Goal: Contribute content: Add original content to the website for others to see

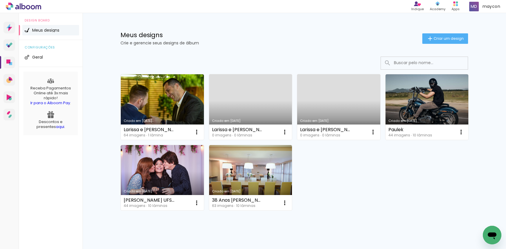
click at [254, 104] on link "Criado em [DATE]" at bounding box center [250, 107] width 83 height 66
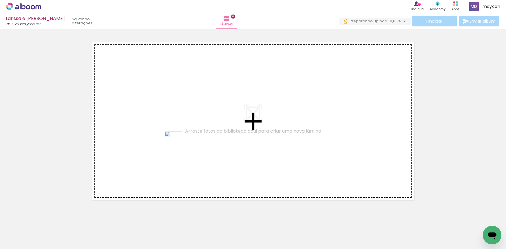
drag, startPoint x: 190, startPoint y: 230, endPoint x: 182, endPoint y: 148, distance: 82.1
click at [182, 148] on quentale-workspace at bounding box center [253, 124] width 506 height 249
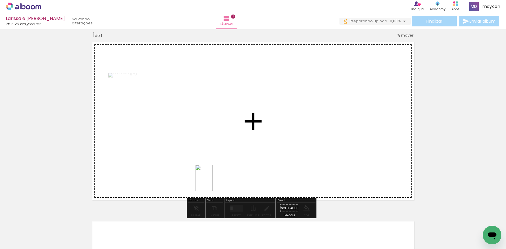
drag, startPoint x: 214, startPoint y: 233, endPoint x: 211, endPoint y: 165, distance: 67.6
click at [211, 165] on quentale-workspace at bounding box center [253, 124] width 506 height 249
drag, startPoint x: 158, startPoint y: 226, endPoint x: 292, endPoint y: 135, distance: 162.5
click at [292, 135] on quentale-workspace at bounding box center [253, 124] width 506 height 249
drag, startPoint x: 129, startPoint y: 229, endPoint x: 293, endPoint y: 157, distance: 179.5
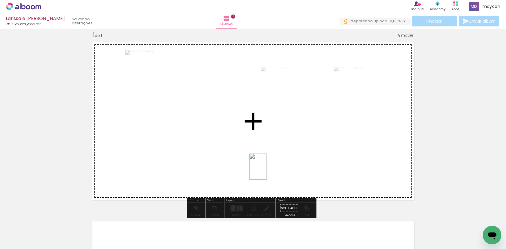
click at [293, 157] on quentale-workspace at bounding box center [253, 124] width 506 height 249
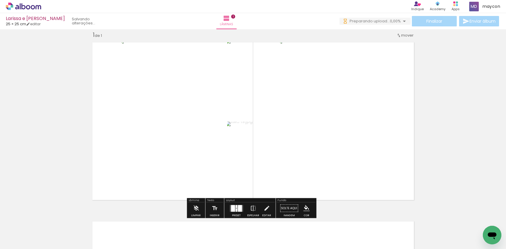
click at [236, 208] on div at bounding box center [237, 209] width 2 height 3
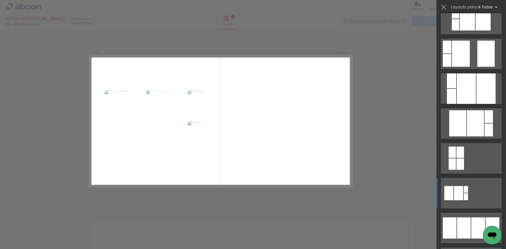
scroll to position [224, 0]
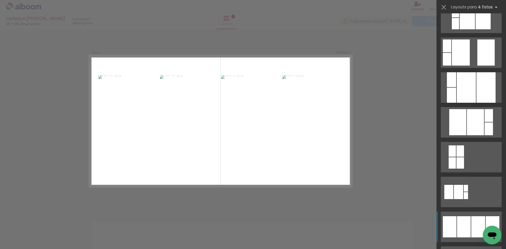
click at [474, 218] on div at bounding box center [479, 226] width 14 height 21
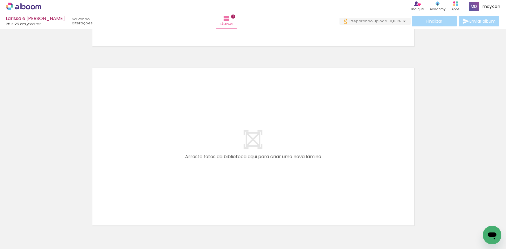
scroll to position [0, 0]
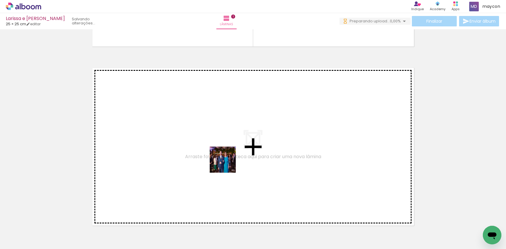
drag, startPoint x: 252, startPoint y: 209, endPoint x: 221, endPoint y: 156, distance: 60.8
click at [221, 156] on quentale-workspace at bounding box center [253, 124] width 506 height 249
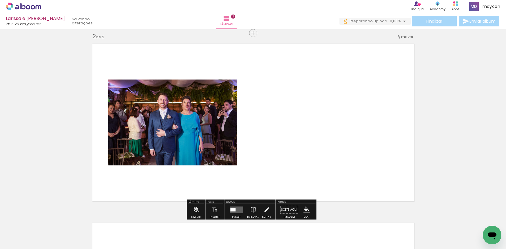
scroll to position [186, 0]
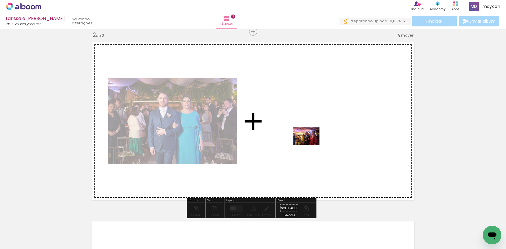
drag, startPoint x: 291, startPoint y: 231, endPoint x: 312, endPoint y: 139, distance: 94.3
click at [312, 139] on quentale-workspace at bounding box center [253, 124] width 506 height 249
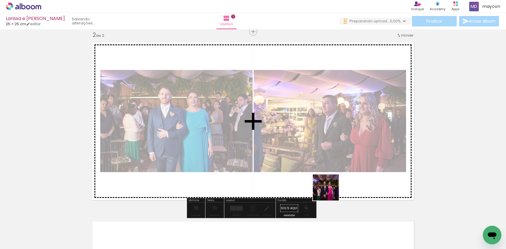
drag, startPoint x: 328, startPoint y: 213, endPoint x: 335, endPoint y: 142, distance: 71.3
click at [335, 142] on quentale-workspace at bounding box center [253, 124] width 506 height 249
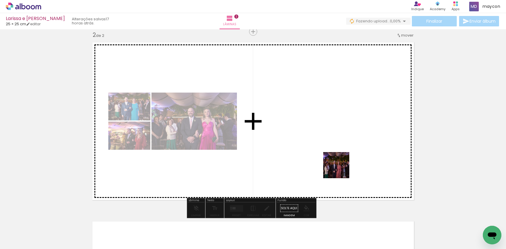
drag, startPoint x: 346, startPoint y: 195, endPoint x: 341, endPoint y: 161, distance: 34.4
click at [341, 161] on quentale-workspace at bounding box center [253, 124] width 506 height 249
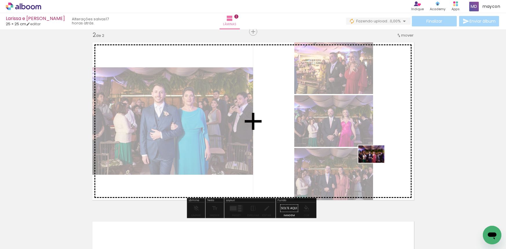
drag, startPoint x: 381, startPoint y: 218, endPoint x: 376, endPoint y: 162, distance: 56.2
click at [376, 162] on quentale-workspace at bounding box center [253, 124] width 506 height 249
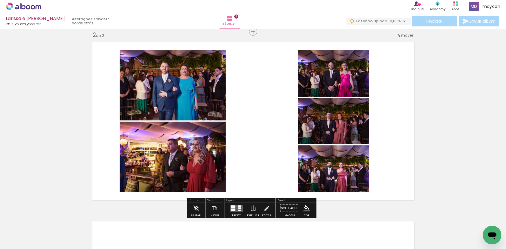
scroll to position [0, 111]
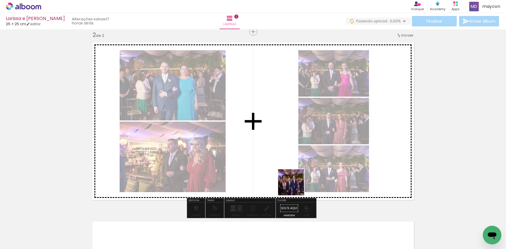
drag, startPoint x: 304, startPoint y: 230, endPoint x: 285, endPoint y: 154, distance: 78.2
click at [285, 154] on quentale-workspace at bounding box center [253, 124] width 506 height 249
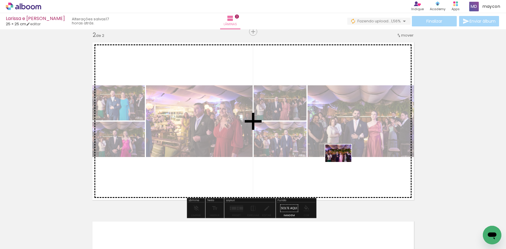
drag, startPoint x: 343, startPoint y: 231, endPoint x: 343, endPoint y: 161, distance: 69.6
click at [343, 161] on quentale-workspace at bounding box center [253, 124] width 506 height 249
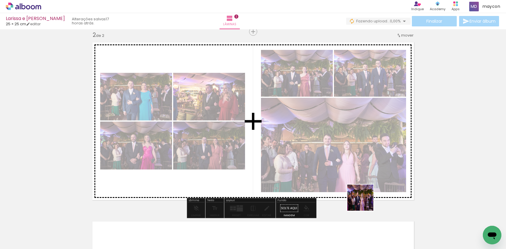
drag, startPoint x: 368, startPoint y: 210, endPoint x: 356, endPoint y: 174, distance: 37.5
click at [356, 174] on quentale-workspace at bounding box center [253, 124] width 506 height 249
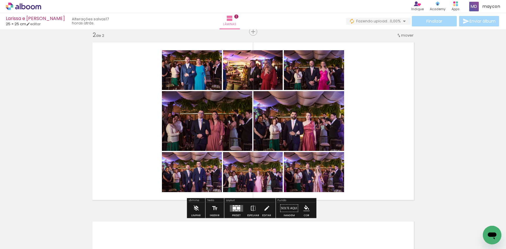
scroll to position [310, 0]
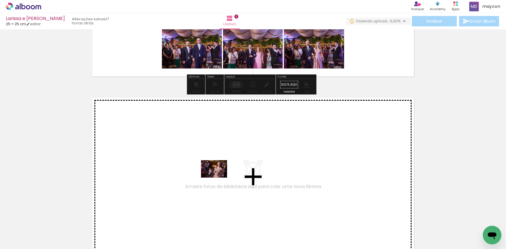
drag, startPoint x: 251, startPoint y: 224, endPoint x: 219, endPoint y: 177, distance: 56.5
click at [219, 177] on quentale-workspace at bounding box center [253, 124] width 506 height 249
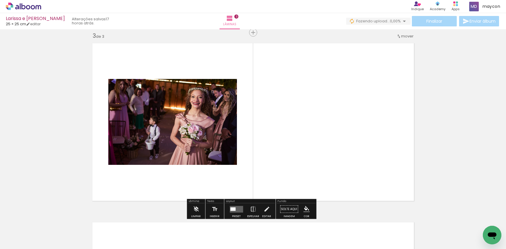
scroll to position [365, 0]
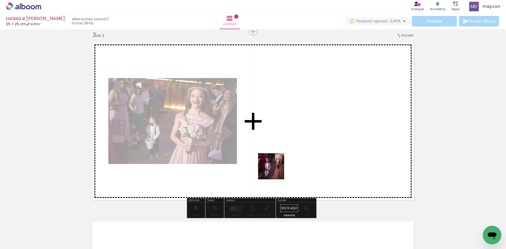
drag, startPoint x: 272, startPoint y: 223, endPoint x: 281, endPoint y: 135, distance: 88.6
click at [281, 135] on quentale-workspace at bounding box center [253, 124] width 506 height 249
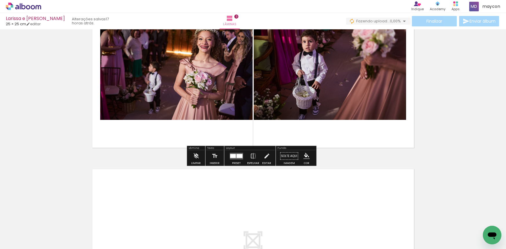
scroll to position [463, 0]
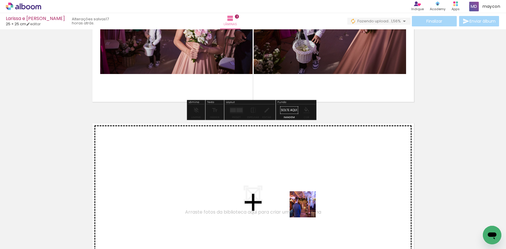
drag, startPoint x: 309, startPoint y: 220, endPoint x: 296, endPoint y: 180, distance: 42.3
click at [296, 180] on quentale-workspace at bounding box center [253, 124] width 506 height 249
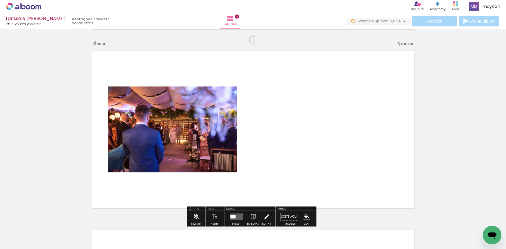
scroll to position [544, 0]
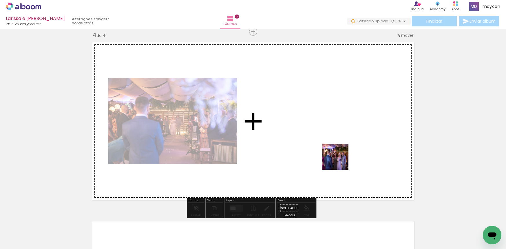
drag, startPoint x: 343, startPoint y: 212, endPoint x: 367, endPoint y: 183, distance: 37.3
click at [340, 151] on quentale-workspace at bounding box center [253, 124] width 506 height 249
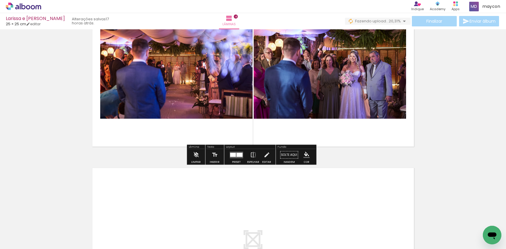
scroll to position [0, 524]
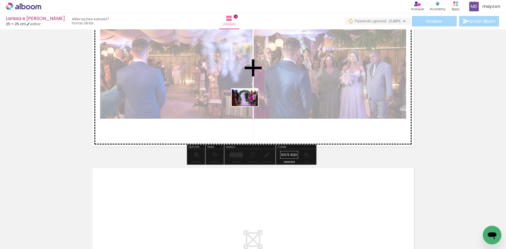
drag, startPoint x: 126, startPoint y: 231, endPoint x: 249, endPoint y: 106, distance: 175.7
click at [249, 106] on quentale-workspace at bounding box center [253, 124] width 506 height 249
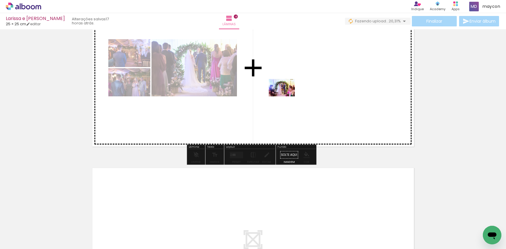
drag, startPoint x: 215, startPoint y: 230, endPoint x: 286, endPoint y: 96, distance: 151.7
click at [286, 96] on quentale-workspace at bounding box center [253, 124] width 506 height 249
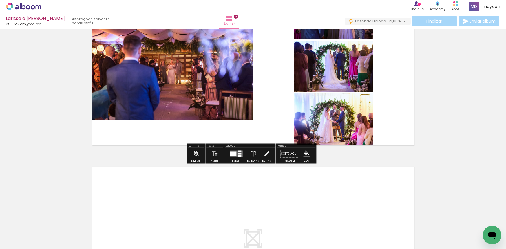
scroll to position [606, 0]
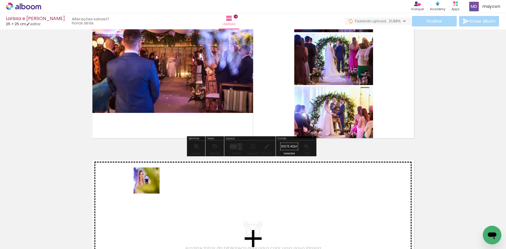
drag, startPoint x: 152, startPoint y: 198, endPoint x: 152, endPoint y: 182, distance: 15.7
click at [152, 182] on quentale-workspace at bounding box center [253, 124] width 506 height 249
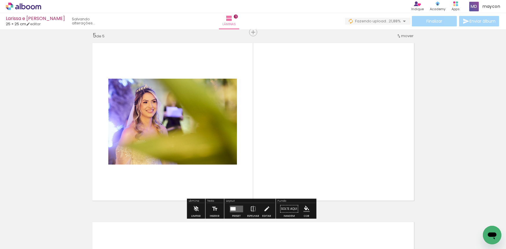
scroll to position [723, 0]
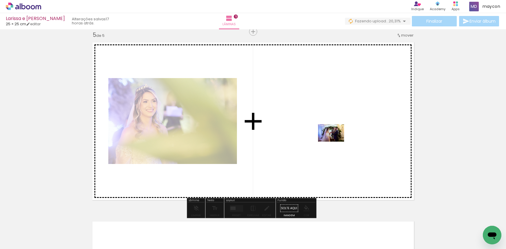
drag, startPoint x: 317, startPoint y: 228, endPoint x: 336, endPoint y: 130, distance: 99.8
click at [336, 130] on quentale-workspace at bounding box center [253, 124] width 506 height 249
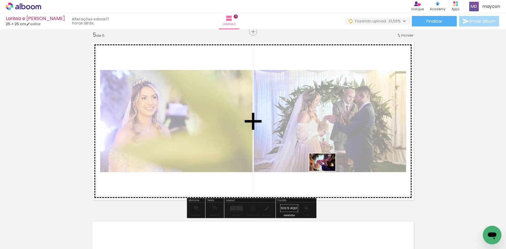
drag, startPoint x: 347, startPoint y: 232, endPoint x: 327, endPoint y: 170, distance: 66.0
click at [327, 170] on quentale-workspace at bounding box center [253, 124] width 506 height 249
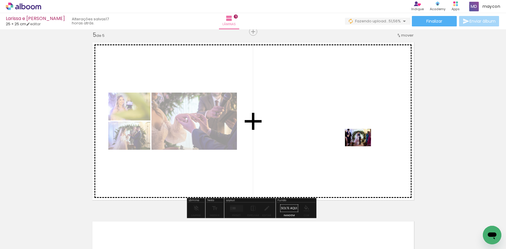
drag, startPoint x: 377, startPoint y: 220, endPoint x: 363, endPoint y: 146, distance: 75.4
click at [363, 146] on quentale-workspace at bounding box center [253, 124] width 506 height 249
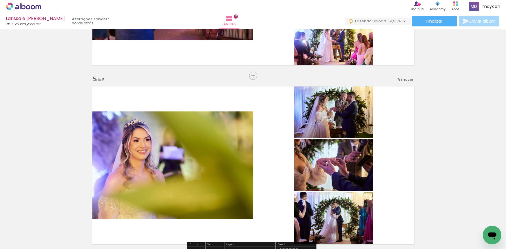
scroll to position [560, 0]
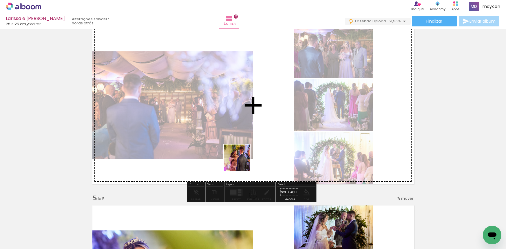
drag, startPoint x: 242, startPoint y: 226, endPoint x: 264, endPoint y: 196, distance: 37.1
click at [242, 136] on quentale-workspace at bounding box center [253, 124] width 506 height 249
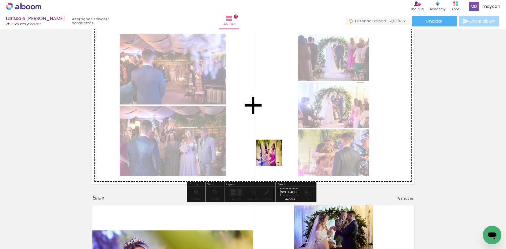
drag, startPoint x: 277, startPoint y: 219, endPoint x: 276, endPoint y: 124, distance: 95.7
click at [276, 124] on quentale-workspace at bounding box center [253, 124] width 506 height 249
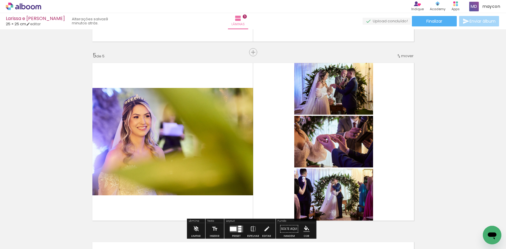
scroll to position [757, 0]
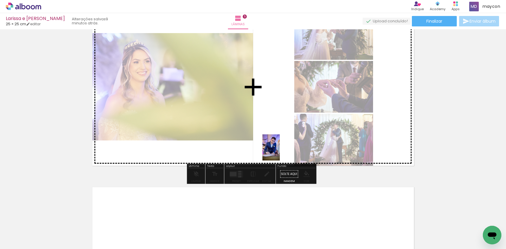
drag, startPoint x: 202, startPoint y: 235, endPoint x: 188, endPoint y: 244, distance: 16.8
click at [284, 138] on quentale-workspace at bounding box center [253, 124] width 506 height 249
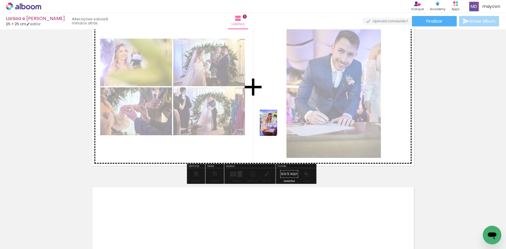
drag, startPoint x: 176, startPoint y: 224, endPoint x: 278, endPoint y: 126, distance: 140.9
click at [278, 126] on quentale-workspace at bounding box center [253, 124] width 506 height 249
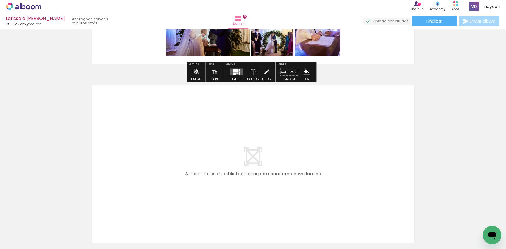
scroll to position [870, 0]
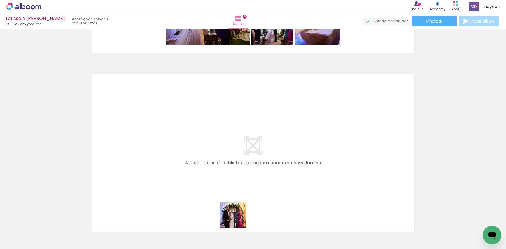
drag, startPoint x: 236, startPoint y: 228, endPoint x: 221, endPoint y: 162, distance: 67.2
click at [221, 162] on quentale-workspace at bounding box center [253, 124] width 506 height 249
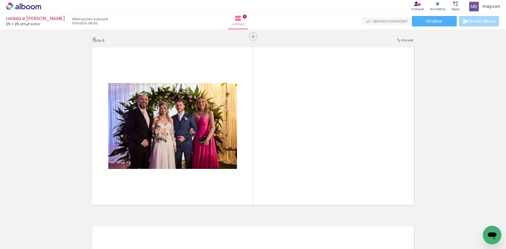
scroll to position [902, 0]
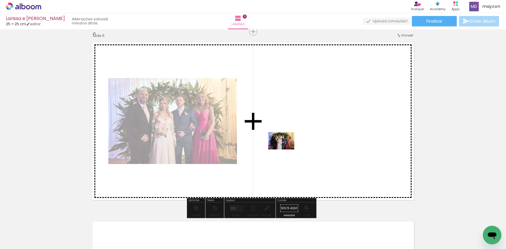
drag, startPoint x: 272, startPoint y: 221, endPoint x: 286, endPoint y: 149, distance: 73.7
click at [286, 149] on quentale-workspace at bounding box center [253, 124] width 506 height 249
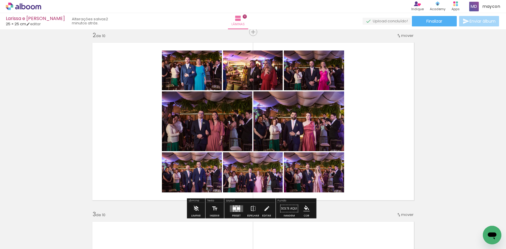
scroll to position [377, 0]
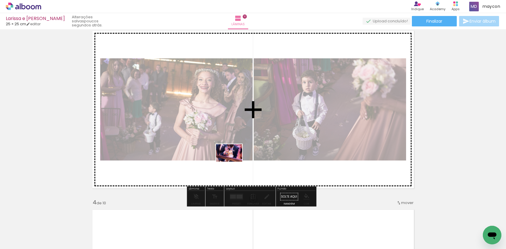
drag, startPoint x: 210, startPoint y: 233, endPoint x: 237, endPoint y: 148, distance: 89.0
click at [237, 148] on quentale-workspace at bounding box center [253, 124] width 506 height 249
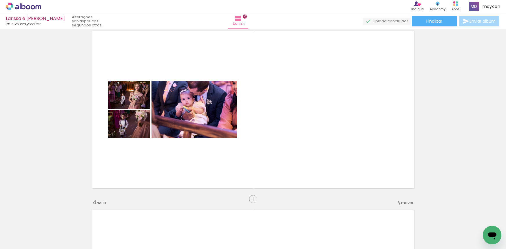
scroll to position [0, 0]
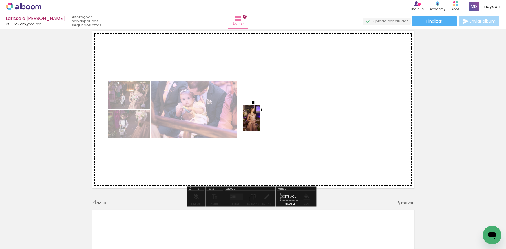
drag, startPoint x: 91, startPoint y: 230, endPoint x: 265, endPoint y: 121, distance: 204.6
click at [265, 121] on quentale-workspace at bounding box center [253, 124] width 506 height 249
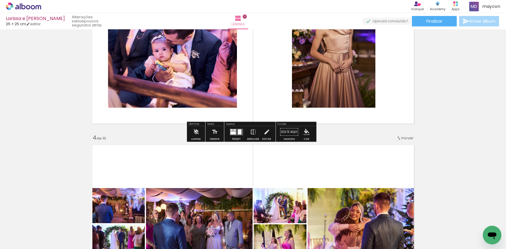
scroll to position [391, 0]
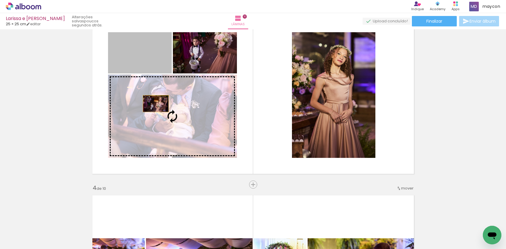
drag, startPoint x: 143, startPoint y: 60, endPoint x: 154, endPoint y: 103, distance: 44.9
click at [0, 0] on slot at bounding box center [0, 0] width 0 height 0
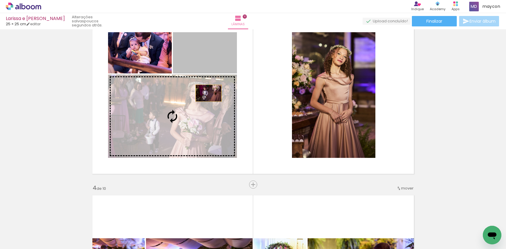
drag, startPoint x: 215, startPoint y: 60, endPoint x: 205, endPoint y: 97, distance: 38.0
click at [0, 0] on slot at bounding box center [0, 0] width 0 height 0
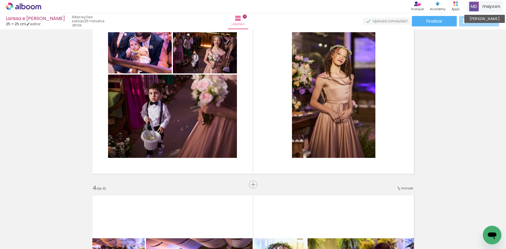
scroll to position [224, 0]
